Goal: Transaction & Acquisition: Purchase product/service

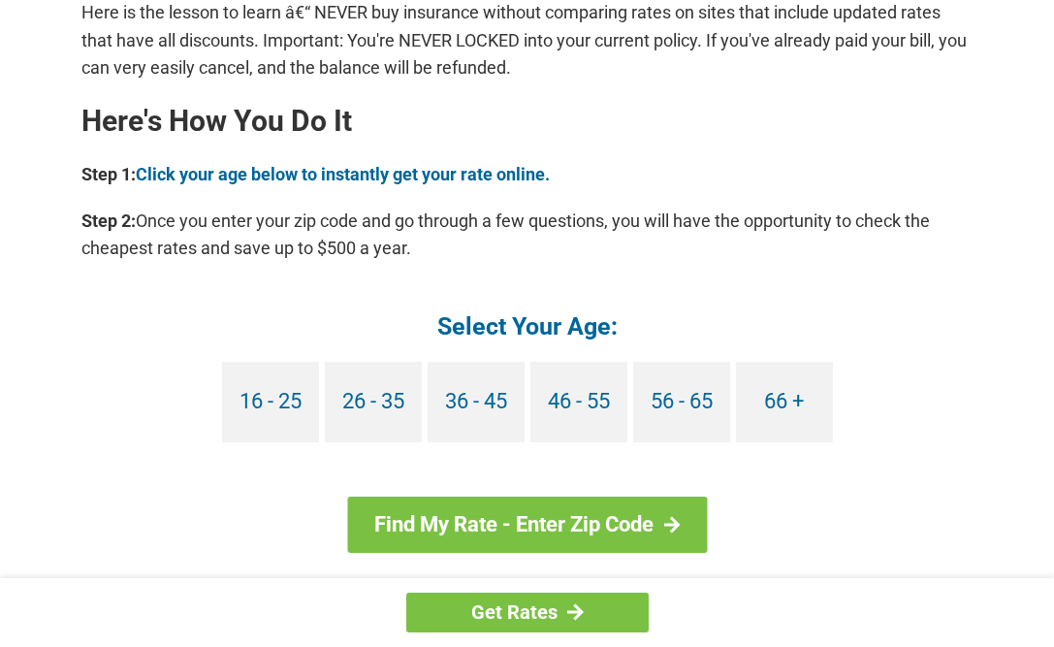
scroll to position [1692, 0]
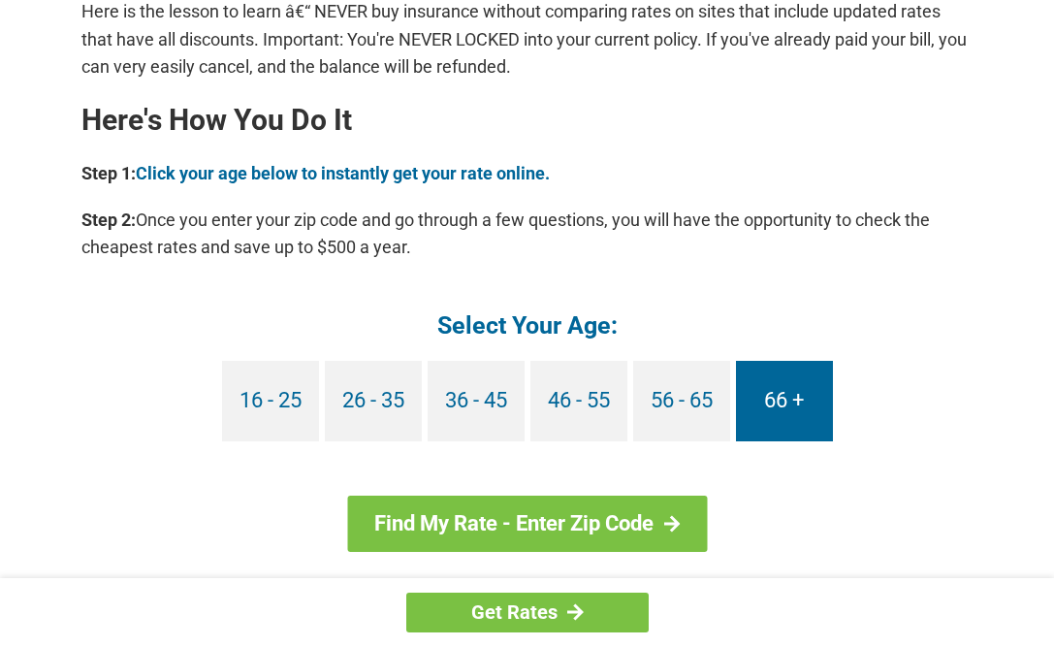
click at [785, 400] on link "66 +" at bounding box center [784, 401] width 97 height 80
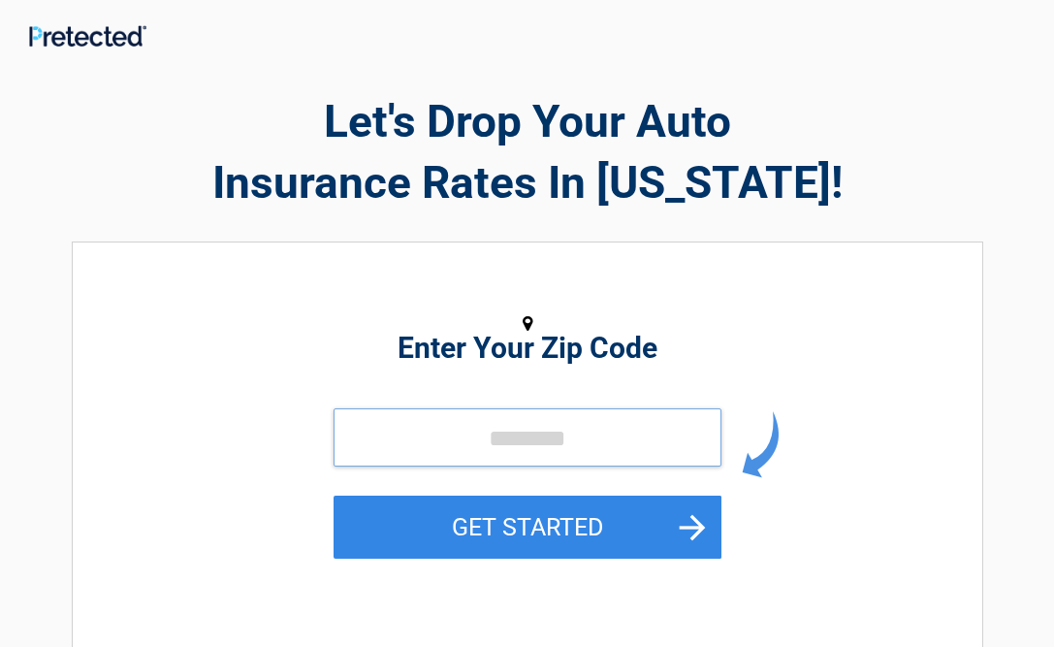
click at [612, 437] on input "tel" at bounding box center [528, 437] width 388 height 58
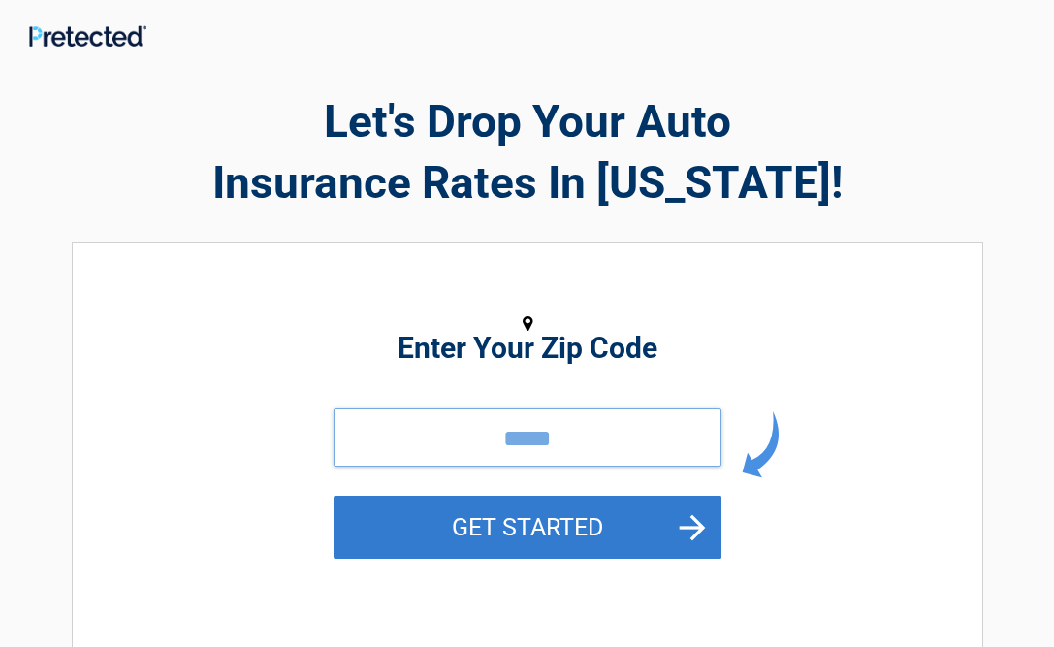
type input "*****"
click at [578, 514] on button "GET STARTED" at bounding box center [528, 527] width 388 height 63
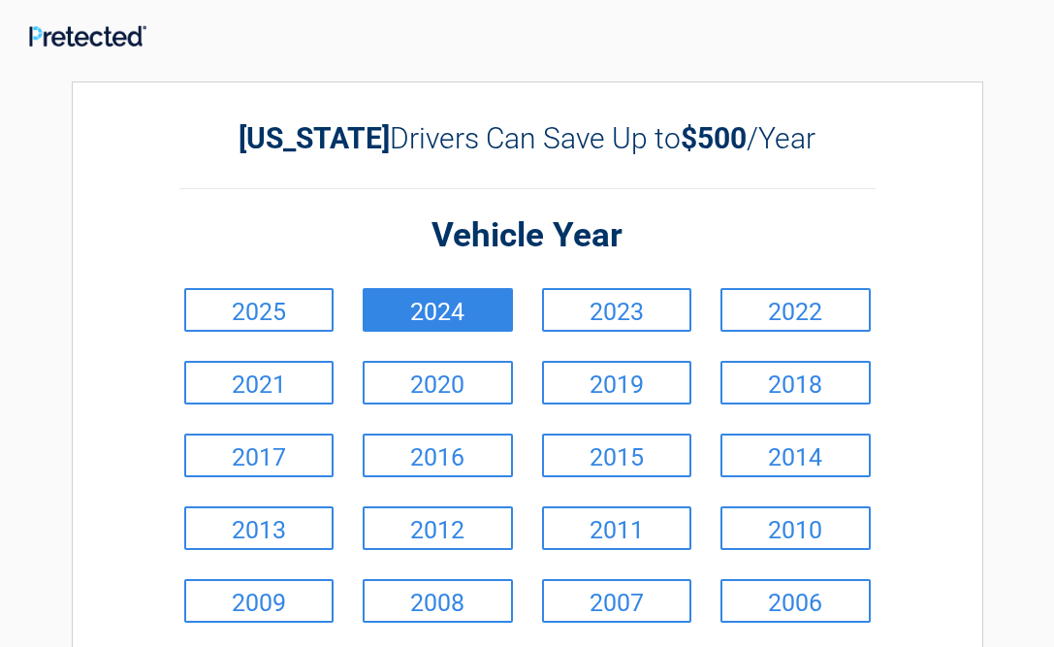
click at [461, 310] on link "2024" at bounding box center [438, 310] width 150 height 44
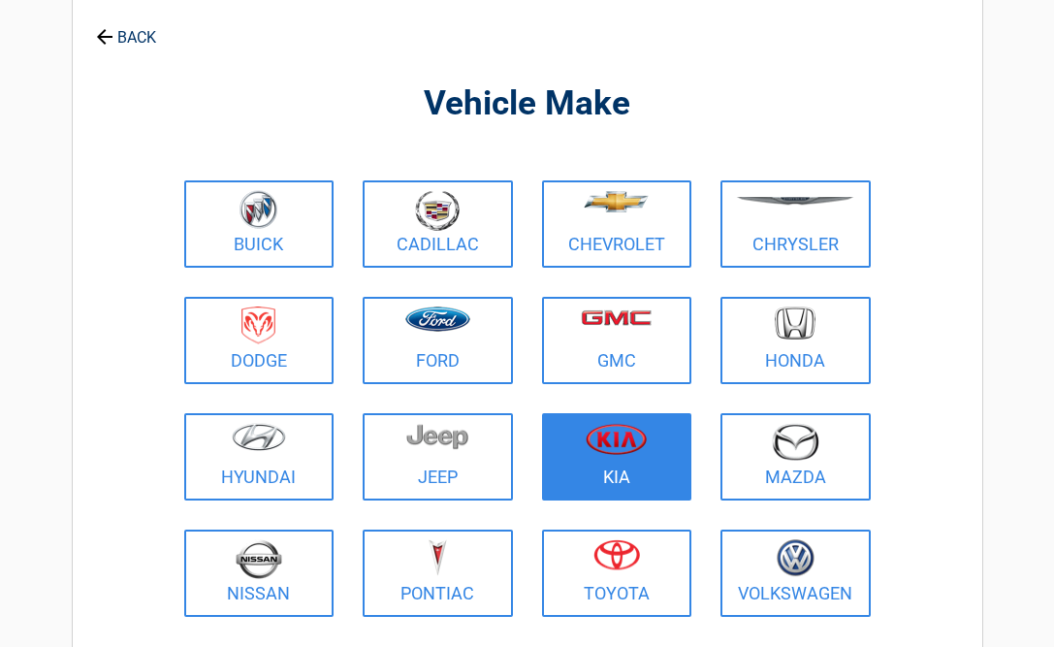
scroll to position [98, 0]
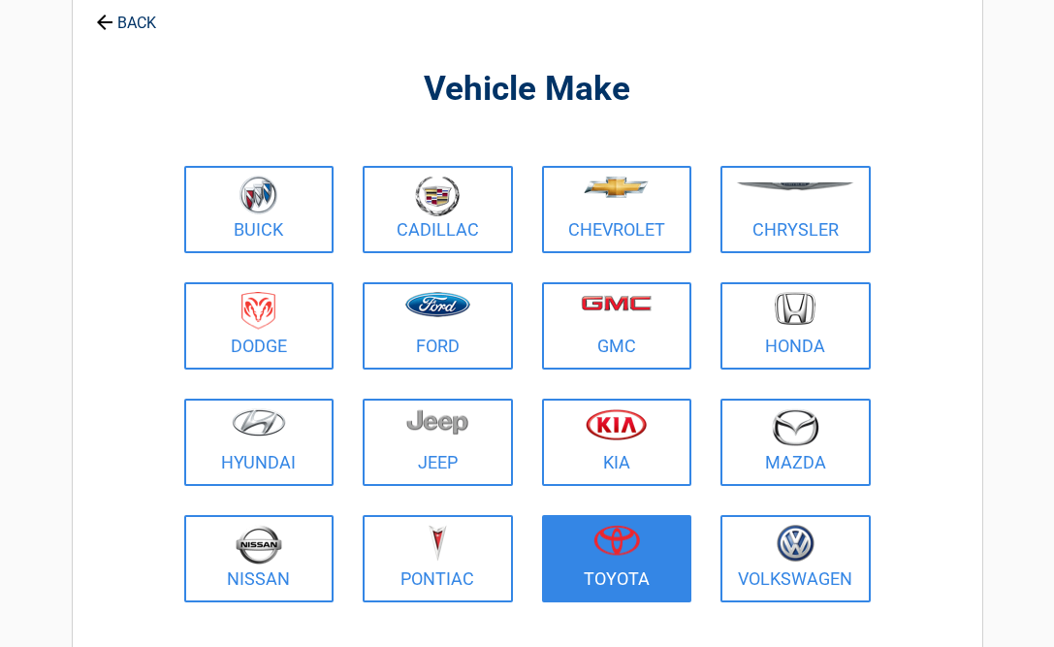
click at [612, 538] on img at bounding box center [617, 540] width 47 height 31
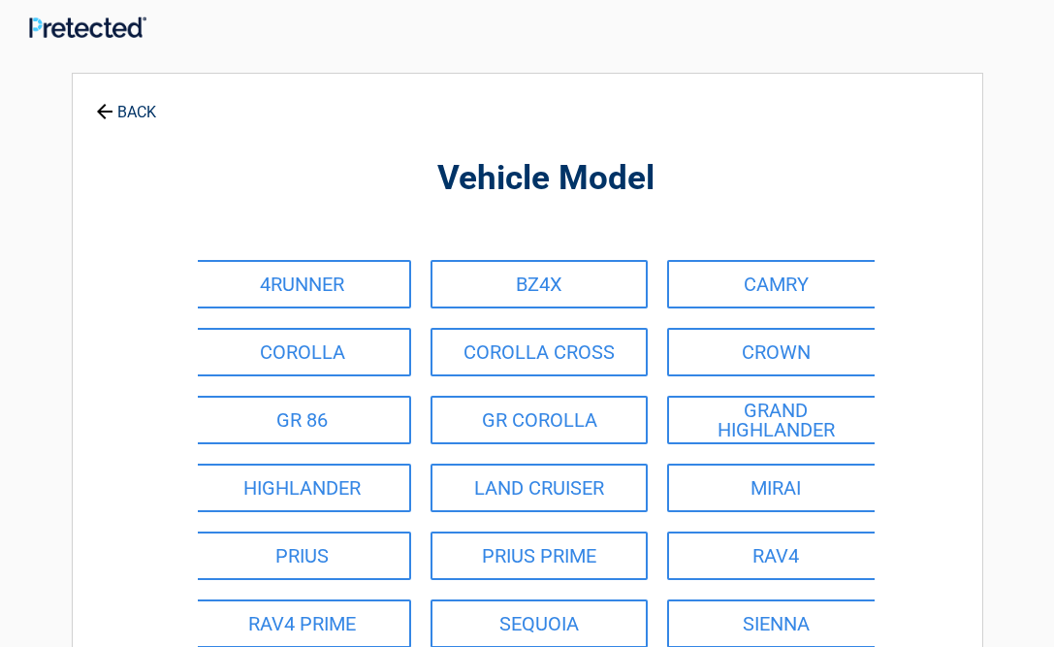
scroll to position [0, 0]
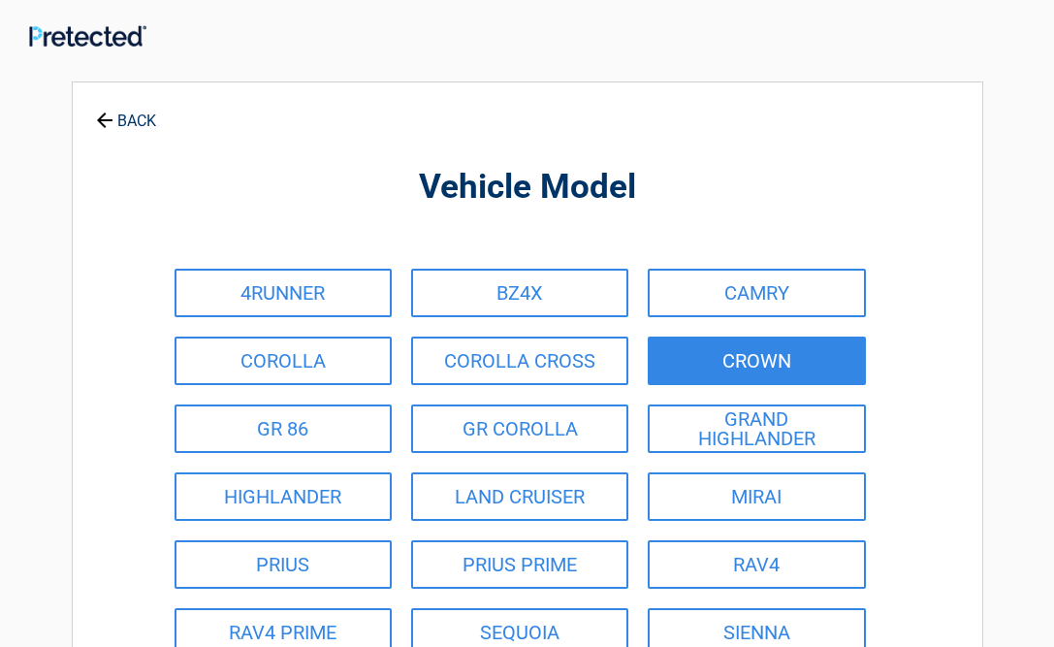
click at [728, 369] on link "CROWN" at bounding box center [756, 361] width 217 height 48
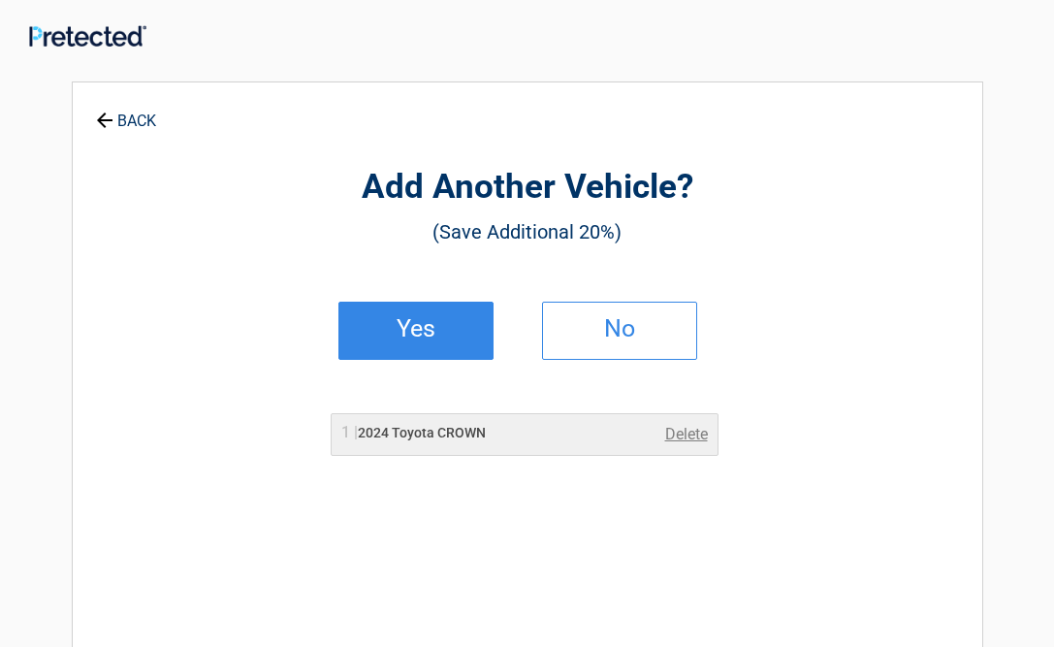
click at [459, 334] on h2 "Yes" at bounding box center [416, 329] width 114 height 14
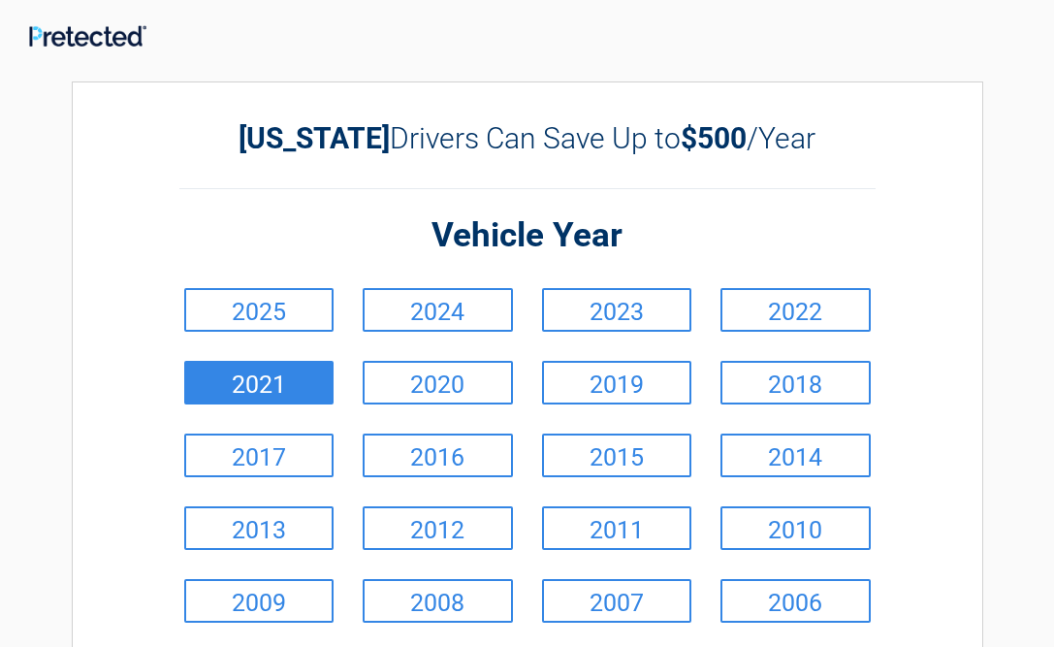
click at [290, 383] on link "2021" at bounding box center [259, 383] width 150 height 44
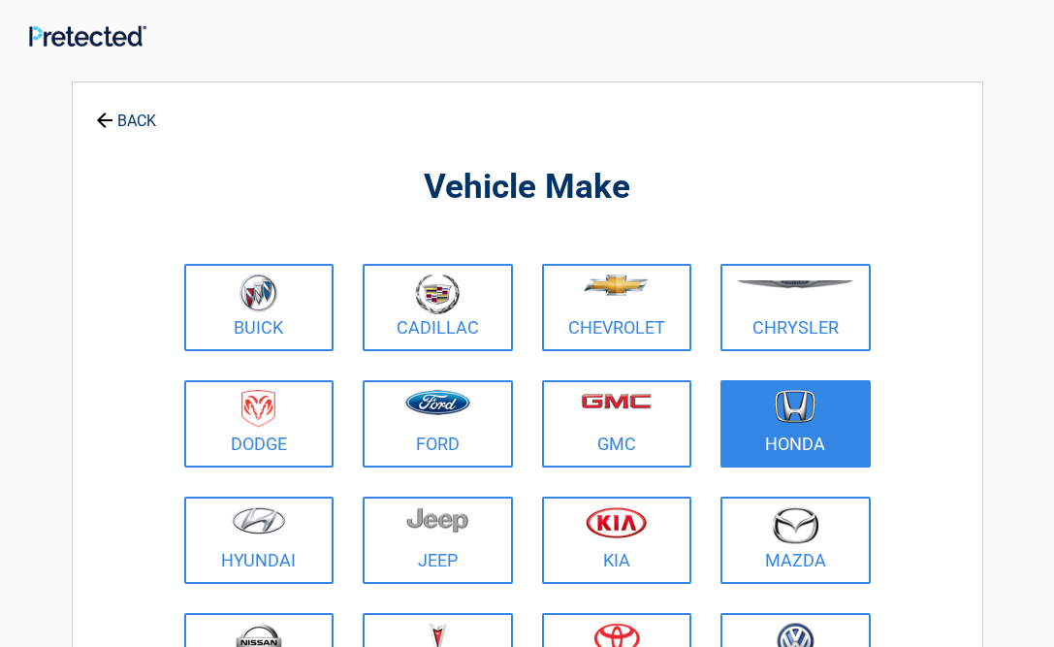
click at [743, 418] on figure at bounding box center [795, 412] width 127 height 44
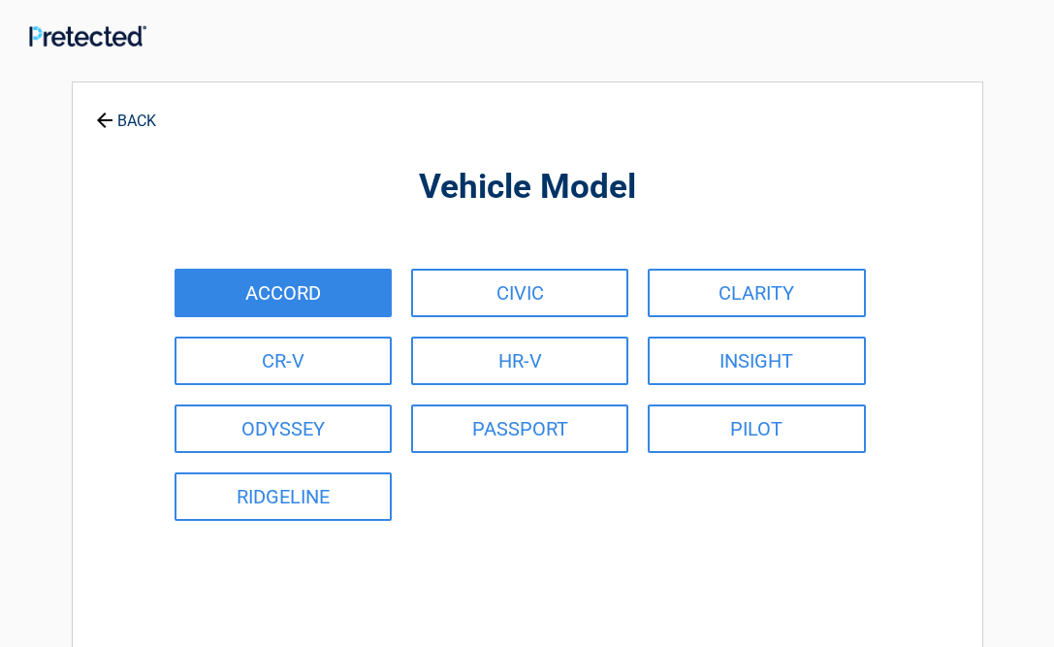
click at [350, 289] on link "ACCORD" at bounding box center [283, 293] width 217 height 48
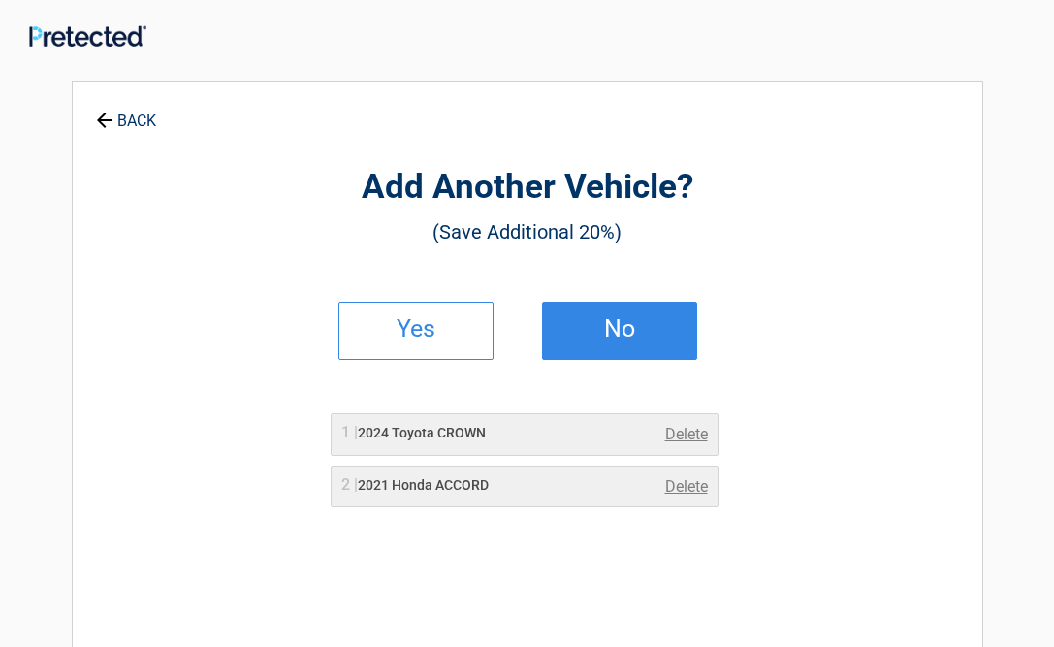
click at [617, 326] on h2 "No" at bounding box center [619, 329] width 114 height 14
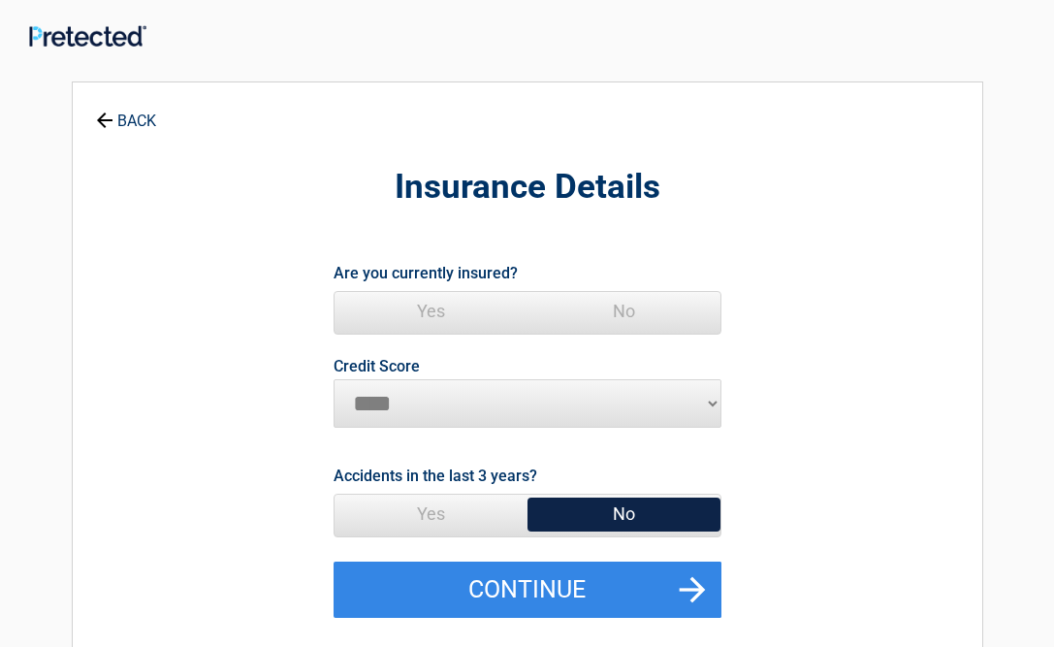
click at [619, 312] on span "No" at bounding box center [624, 311] width 193 height 39
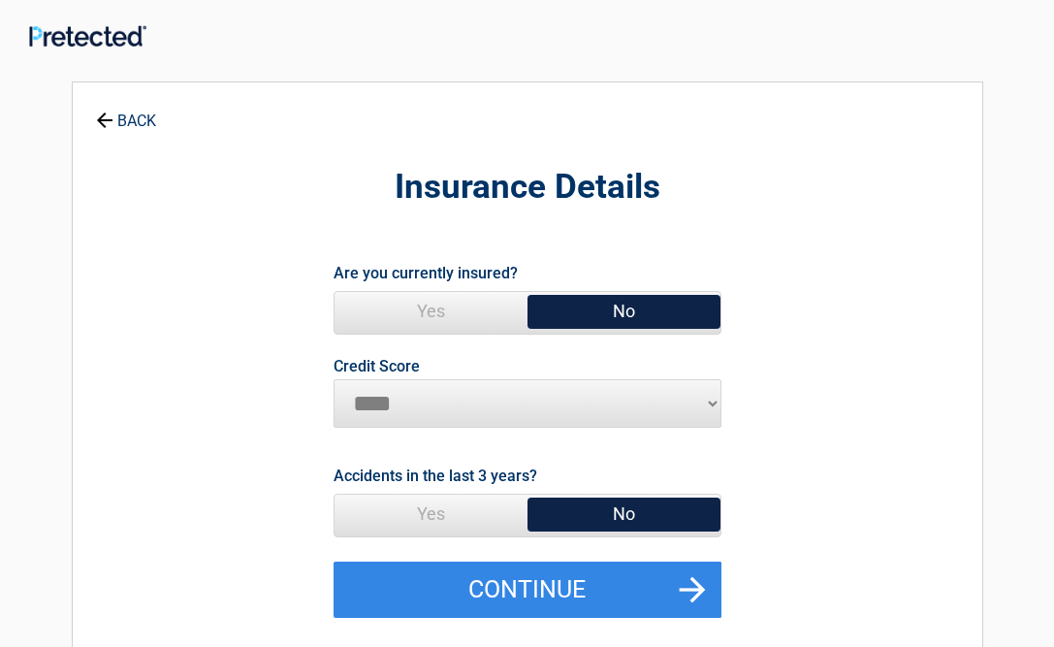
select select "*********"
click at [446, 514] on span "Yes" at bounding box center [431, 514] width 193 height 39
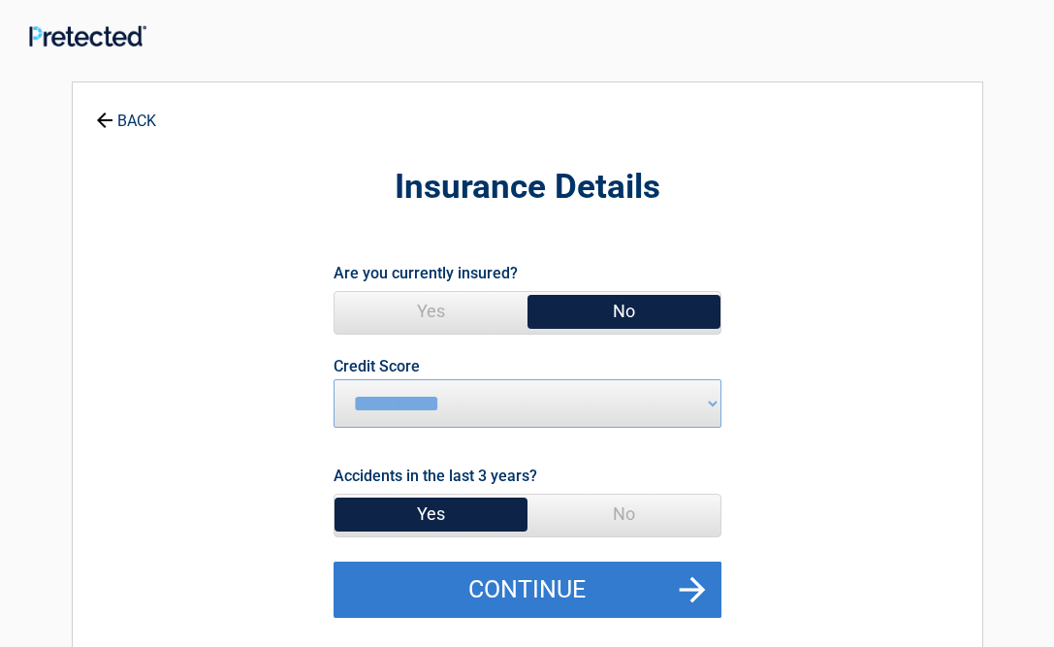
click at [470, 582] on button "Continue" at bounding box center [528, 590] width 388 height 56
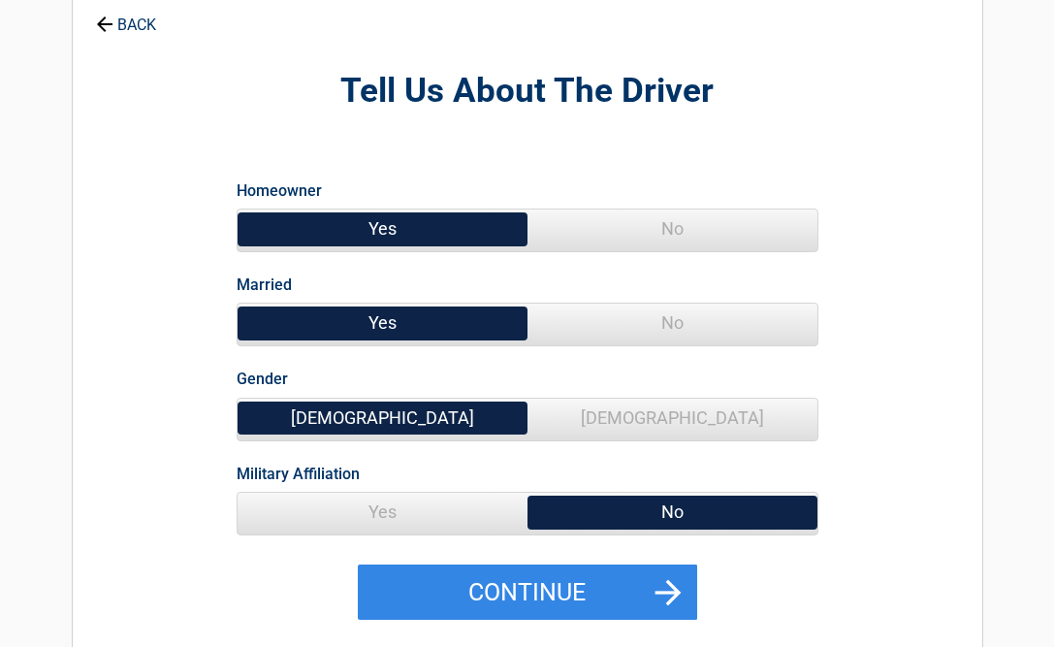
scroll to position [100, 0]
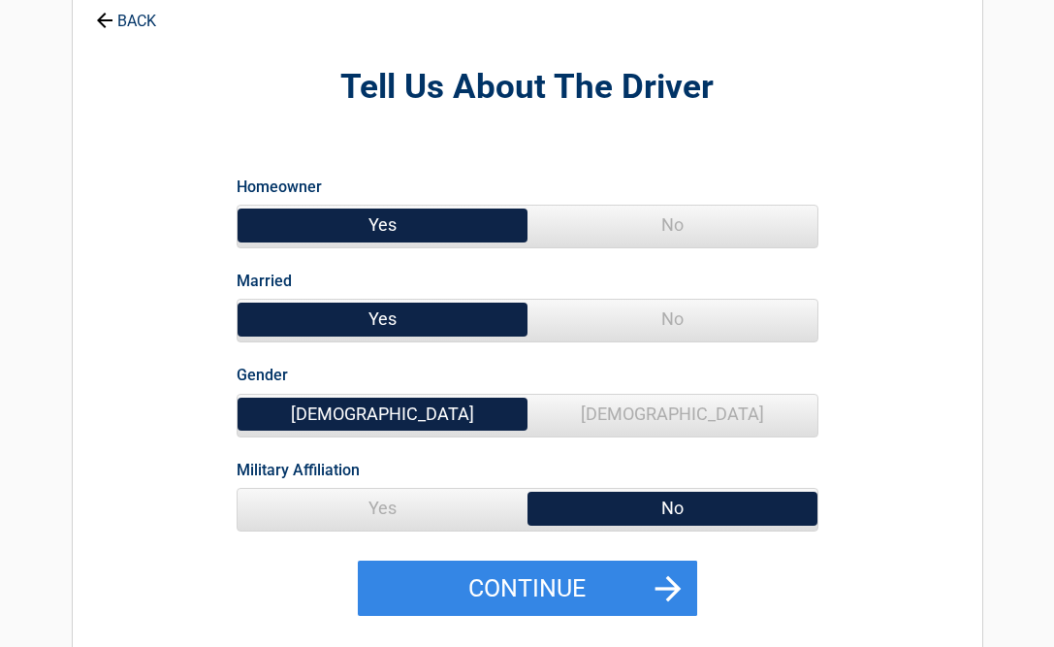
click at [435, 512] on span "Yes" at bounding box center [383, 508] width 290 height 39
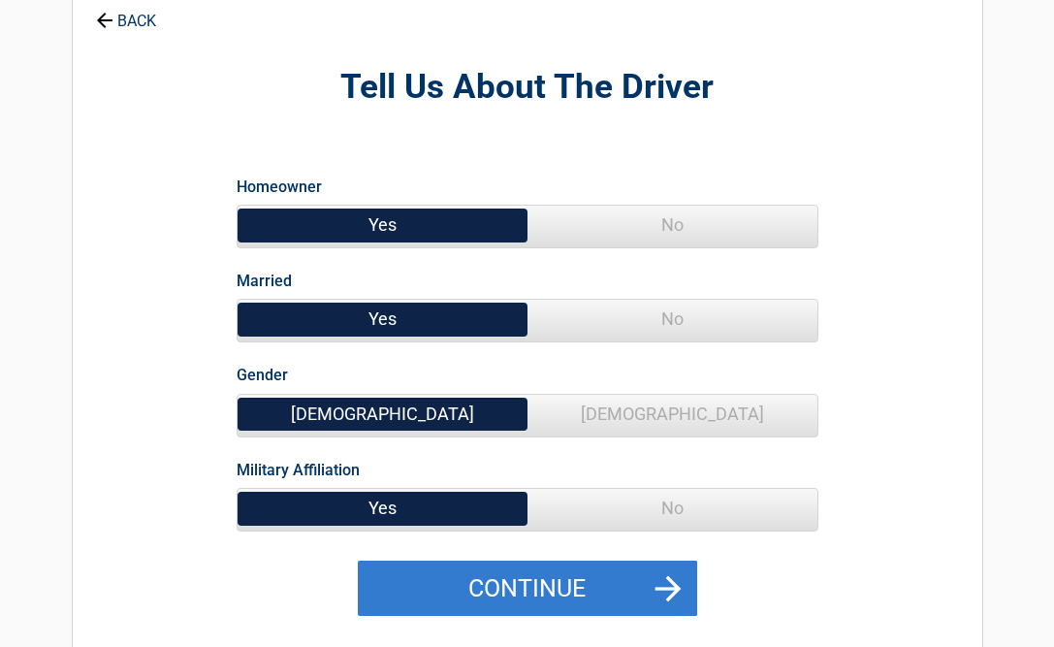
click at [449, 588] on button "Continue" at bounding box center [527, 589] width 339 height 56
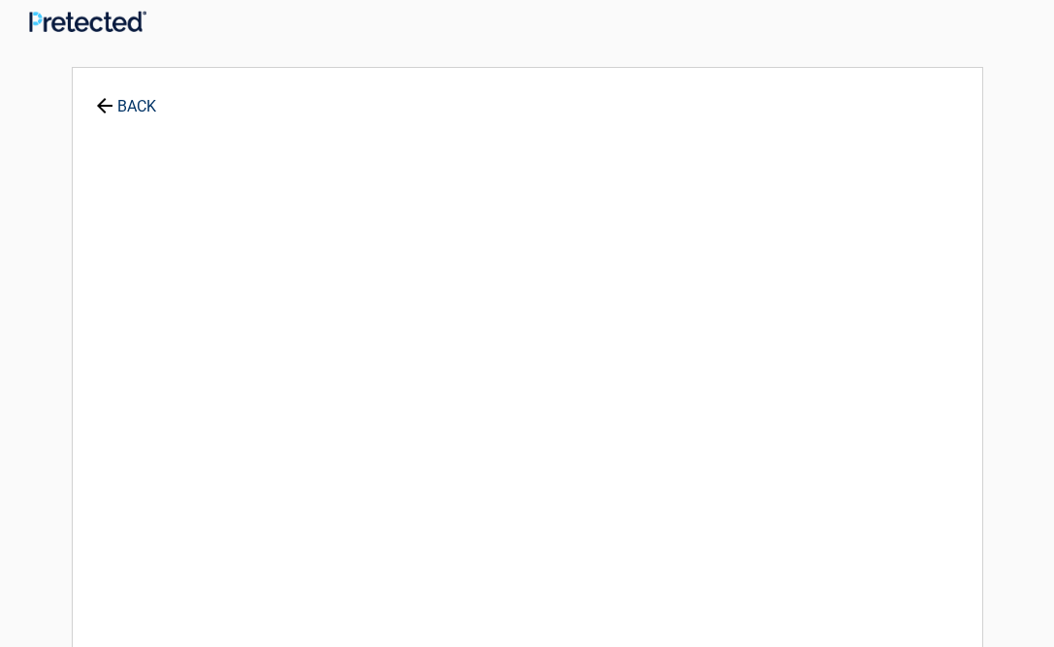
scroll to position [0, 0]
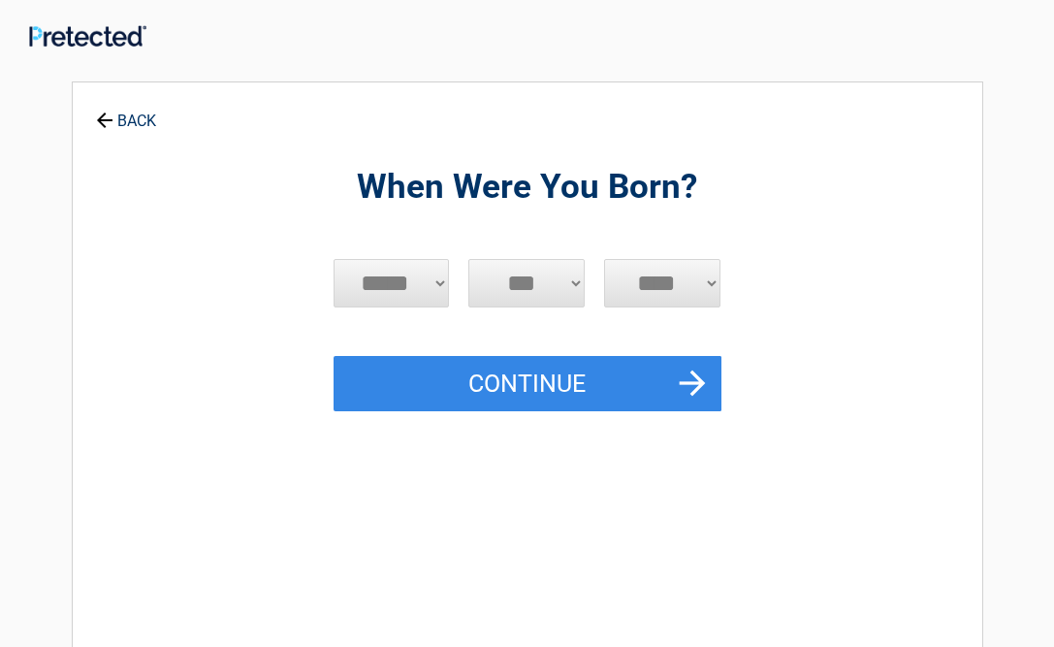
select select "*"
select select "****"
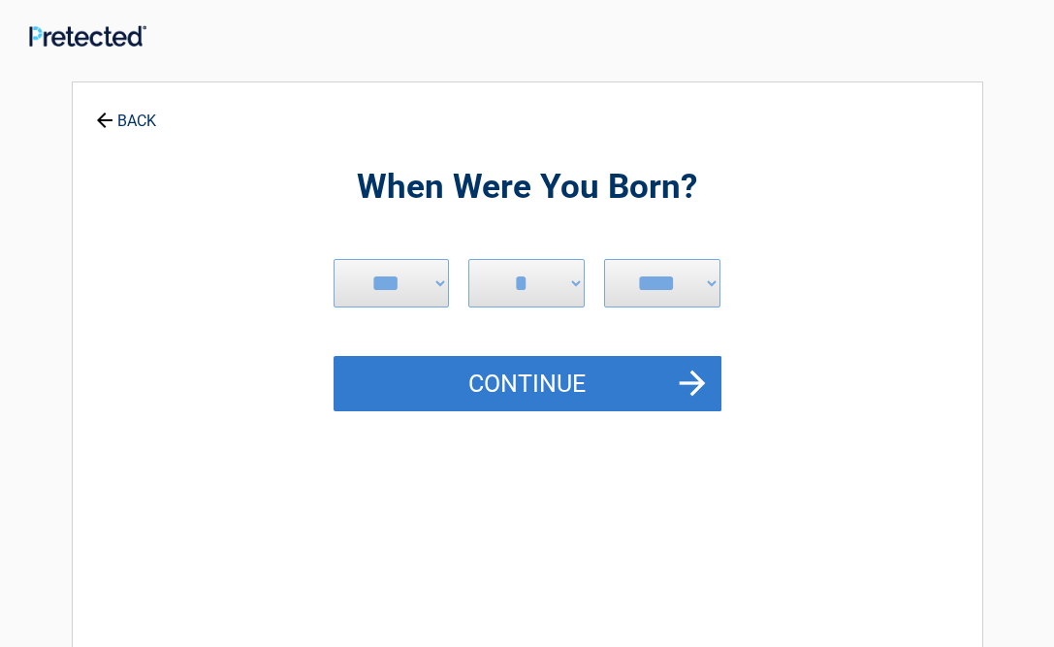
click at [637, 385] on button "Continue" at bounding box center [528, 384] width 388 height 56
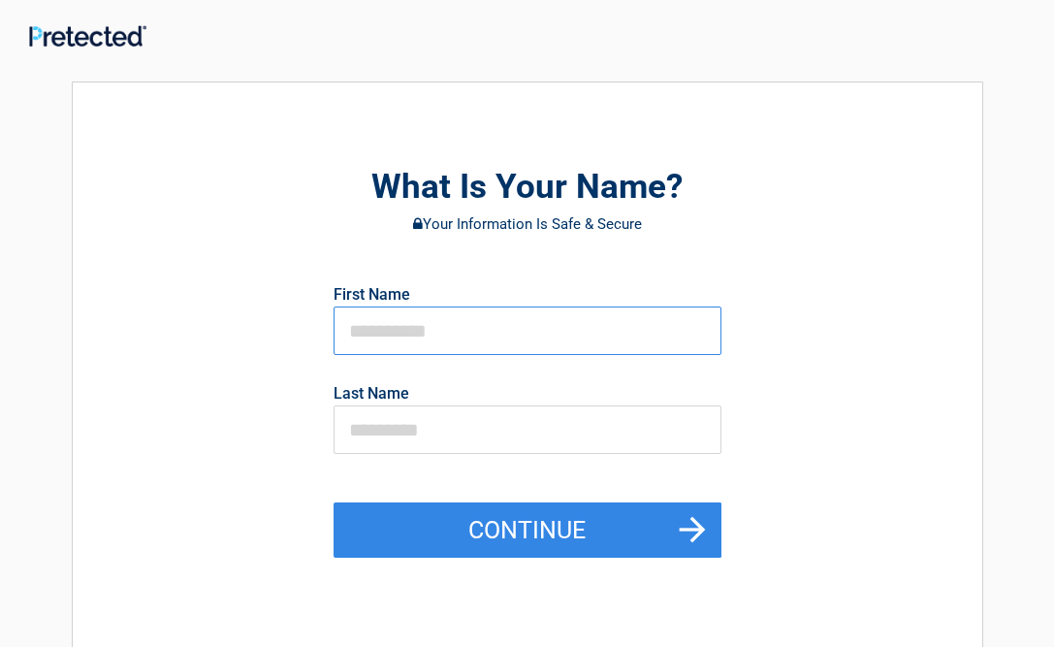
click at [624, 338] on input "text" at bounding box center [528, 330] width 388 height 48
type input "******"
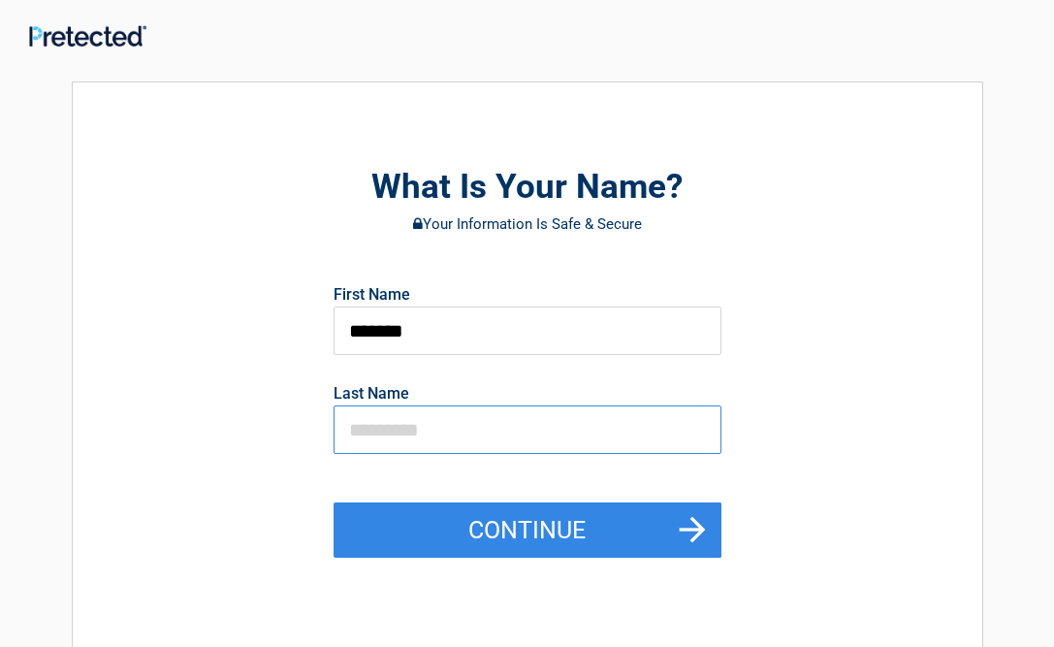
click at [521, 422] on input "text" at bounding box center [528, 429] width 388 height 48
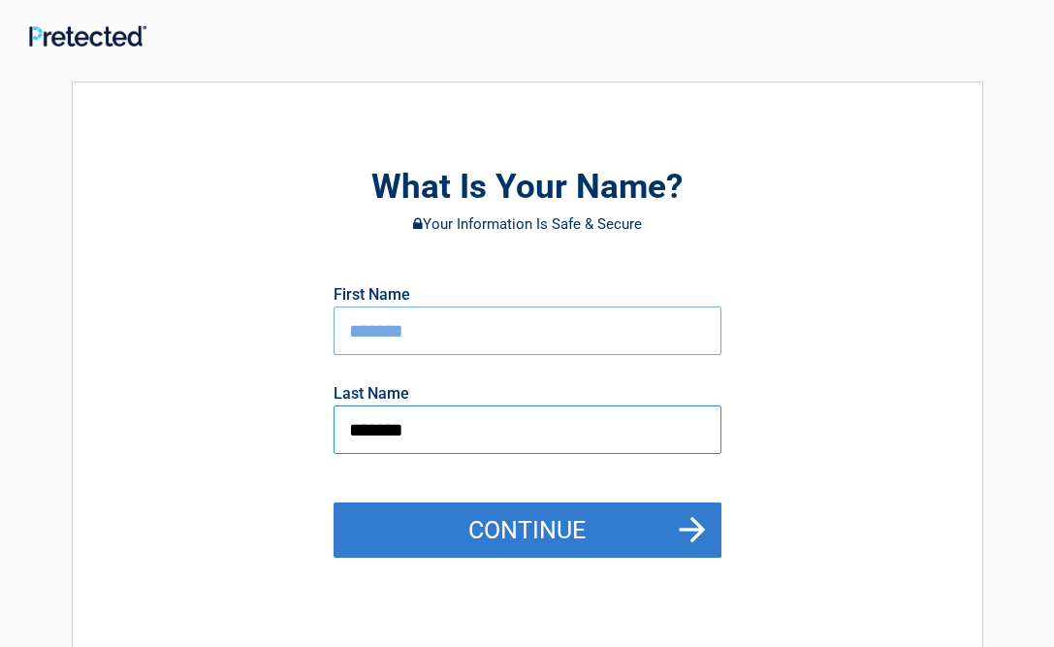
type input "*******"
click at [510, 517] on button "Continue" at bounding box center [528, 530] width 388 height 56
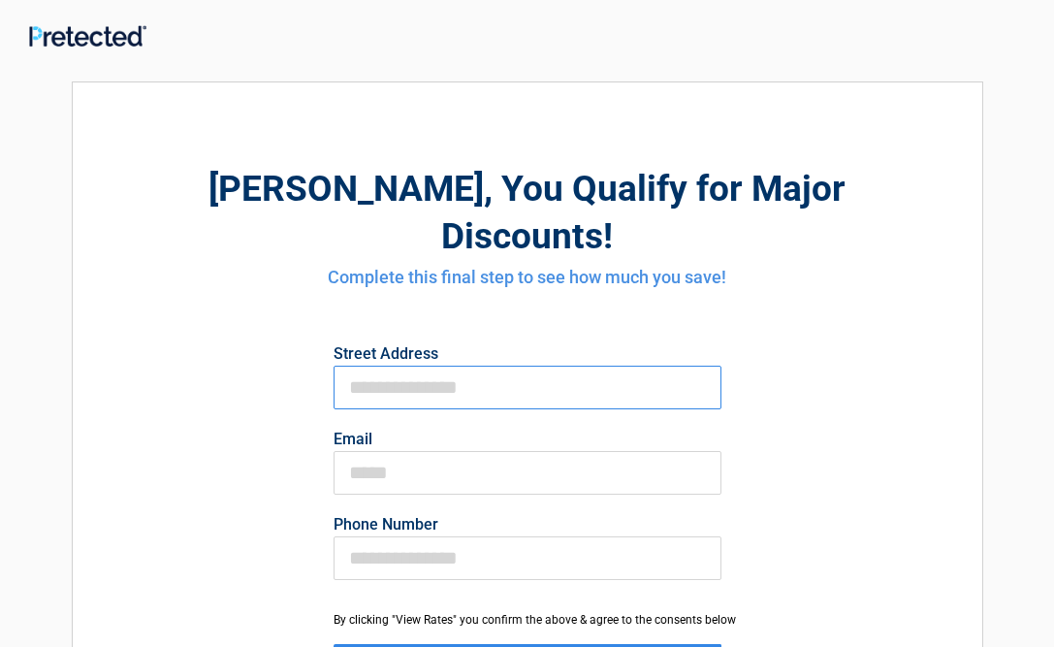
click at [496, 366] on input "First Name" at bounding box center [528, 388] width 388 height 44
type input "**********"
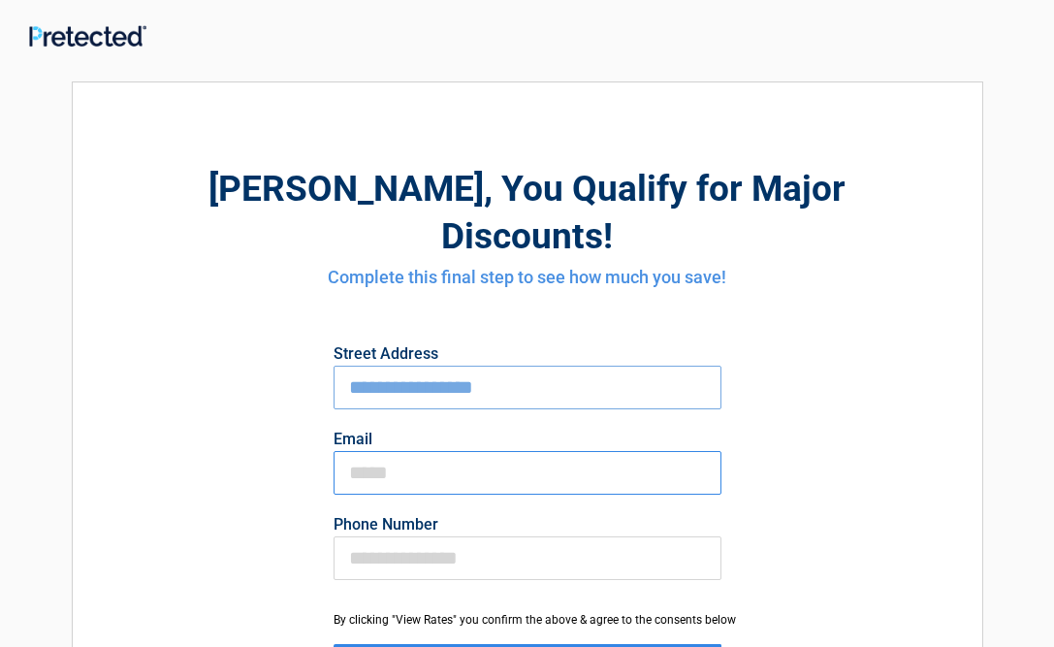
click at [408, 451] on input "Email" at bounding box center [528, 473] width 388 height 44
type input "**********"
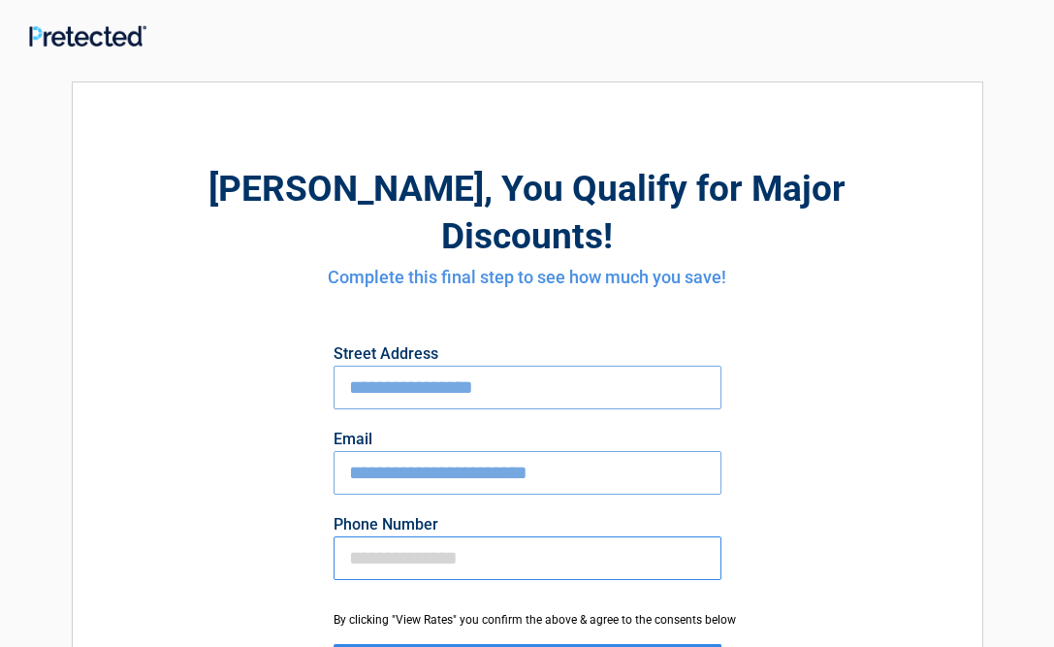
click at [373, 536] on input "Phone Number" at bounding box center [528, 558] width 388 height 44
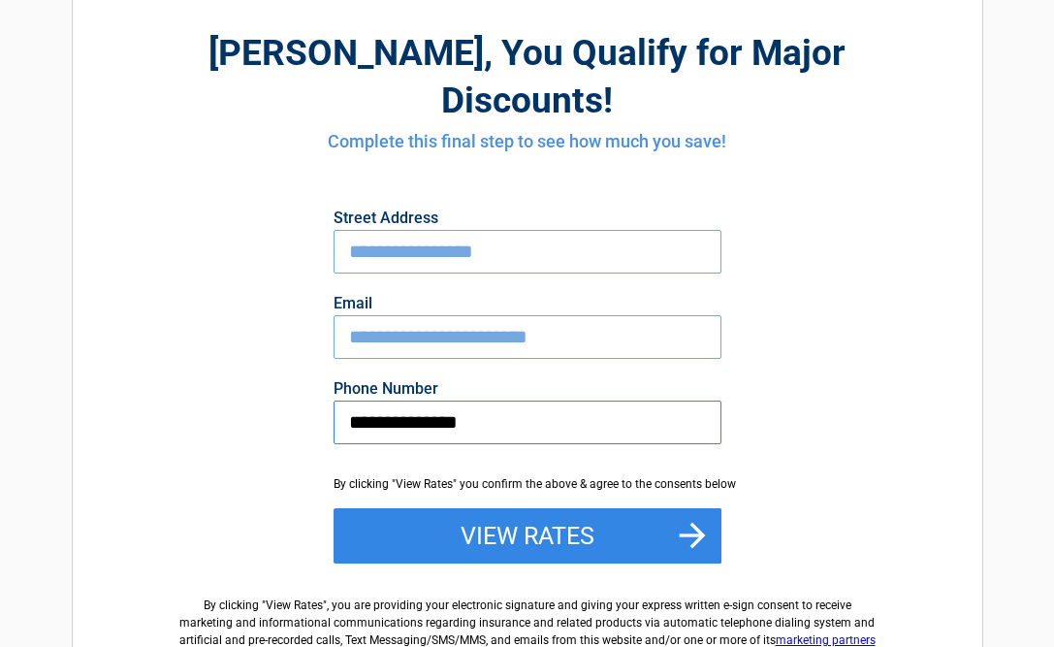
scroll to position [138, 0]
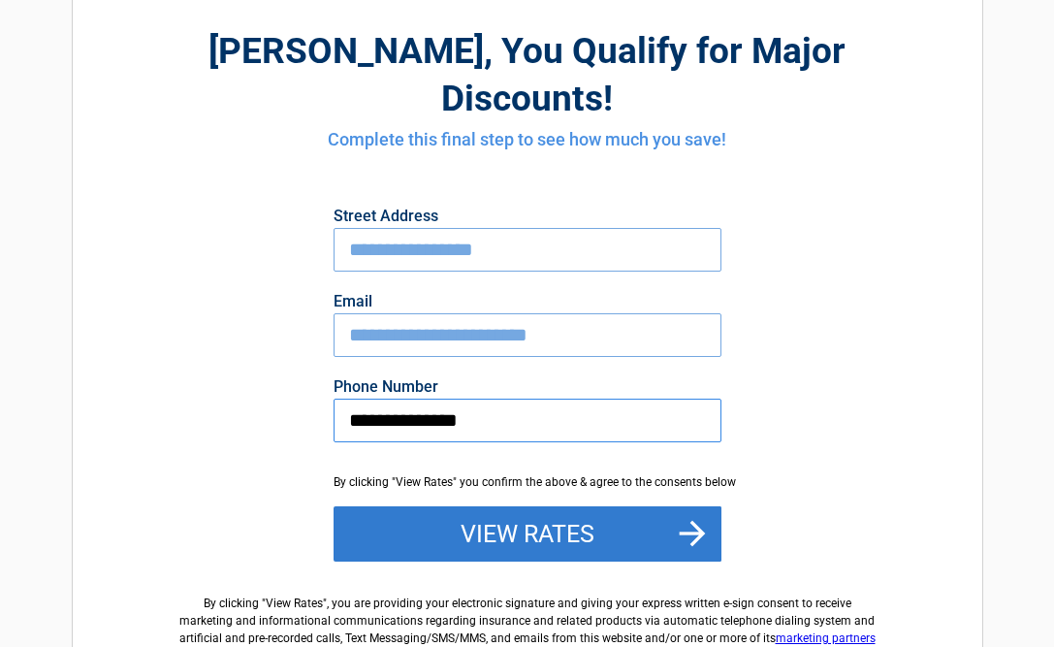
type input "**********"
click at [449, 506] on button "View Rates" at bounding box center [528, 534] width 388 height 56
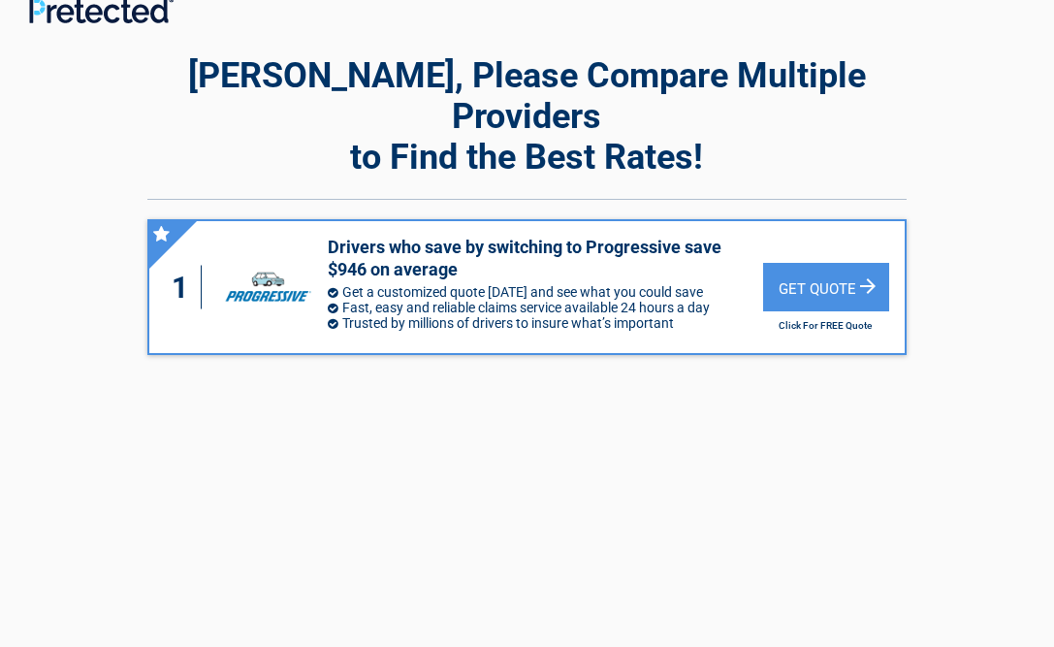
scroll to position [28, 0]
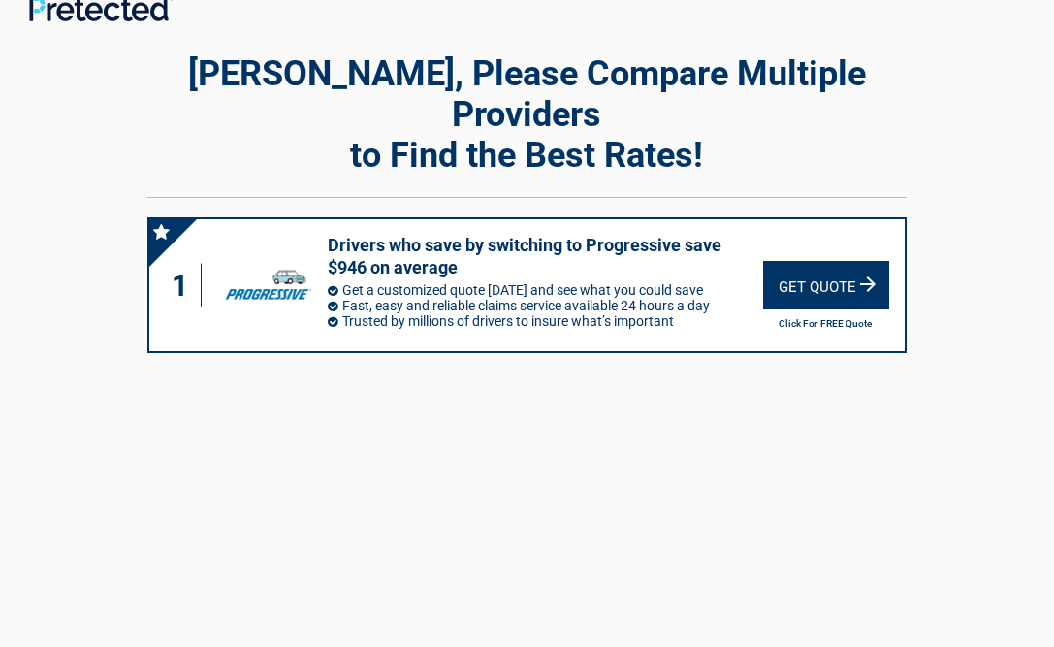
click at [830, 261] on div "Get Quote" at bounding box center [826, 285] width 126 height 48
